Goal: Navigation & Orientation: Find specific page/section

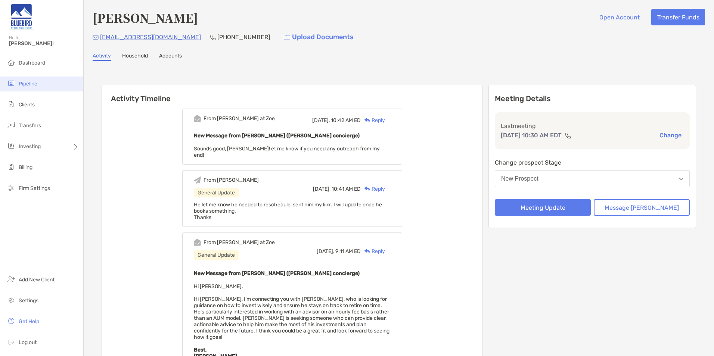
click at [32, 85] on span "Pipeline" at bounding box center [28, 84] width 19 height 6
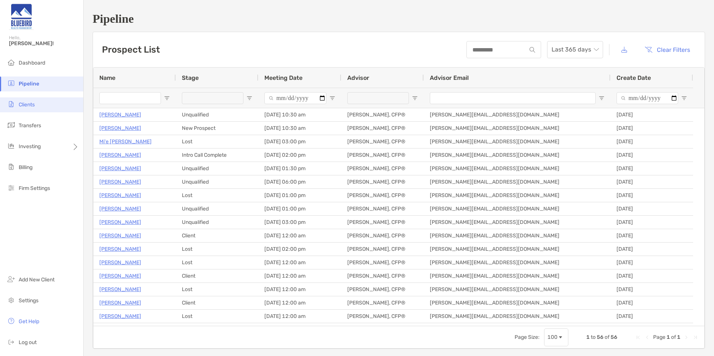
click at [40, 108] on li "Clients" at bounding box center [41, 104] width 83 height 15
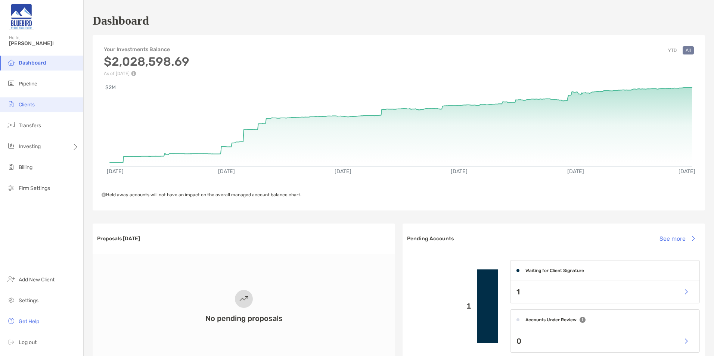
click at [43, 108] on li "Clients" at bounding box center [41, 104] width 83 height 15
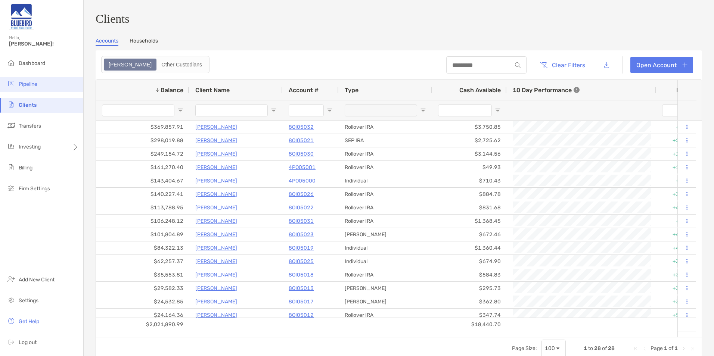
click at [45, 77] on li "Pipeline" at bounding box center [41, 84] width 83 height 15
